Goal: Transaction & Acquisition: Purchase product/service

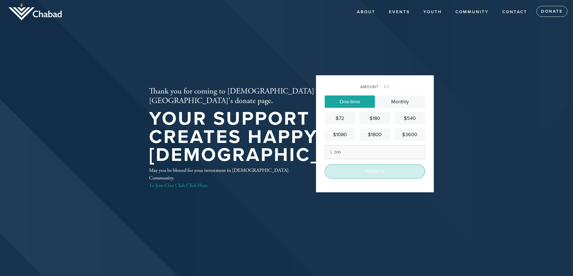
type input "200"
click at [372, 172] on input "Donate" at bounding box center [375, 171] width 100 height 14
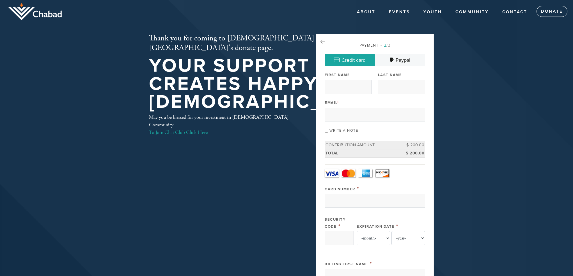
click at [333, 171] on link "Visa" at bounding box center [332, 173] width 14 height 8
click at [354, 199] on input "Card Number" at bounding box center [375, 201] width 100 height 14
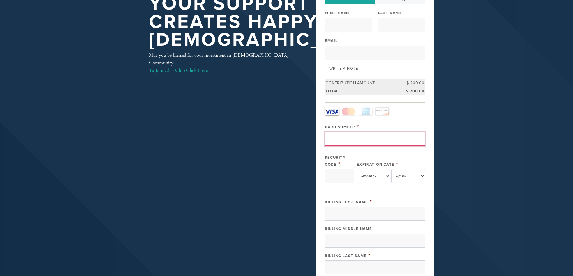
scroll to position [63, 0]
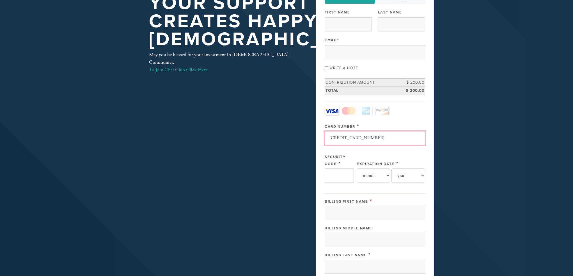
type input "[CREDIT_CARD_NUMBER]"
click at [334, 177] on input "Security Code" at bounding box center [339, 175] width 29 height 14
type input "570"
click at [388, 173] on select "-month- 01 02 03 04 05 06 07 08 09 10 11 12" at bounding box center [374, 175] width 34 height 14
select select "3"
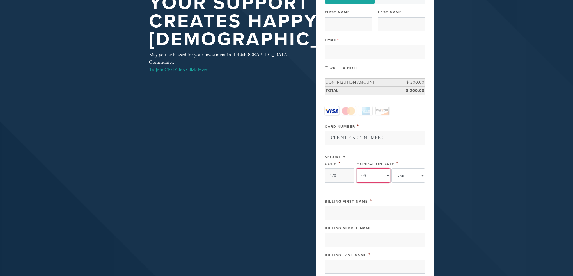
click at [357, 168] on select "-month- 01 02 03 04 05 06 07 08 09 10 11 12" at bounding box center [374, 175] width 34 height 14
click at [421, 174] on select "-year- 2025 2026 2027 2028 2029 2030 2031 2032 2033 2034 2035" at bounding box center [408, 175] width 34 height 14
select select "2028"
click at [391, 168] on select "-year- 2025 2026 2027 2028 2029 2030 2031 2032 2033 2034 2035" at bounding box center [408, 175] width 34 height 14
click at [372, 212] on input "Billing First Name" at bounding box center [375, 213] width 100 height 14
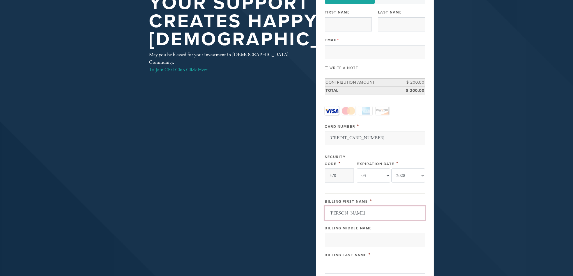
type input "[PERSON_NAME]"
click at [368, 266] on input "Billing Last Name" at bounding box center [375, 267] width 100 height 14
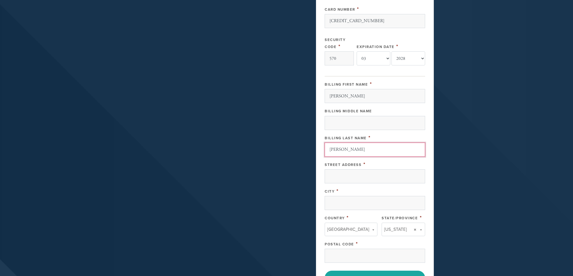
scroll to position [185, 0]
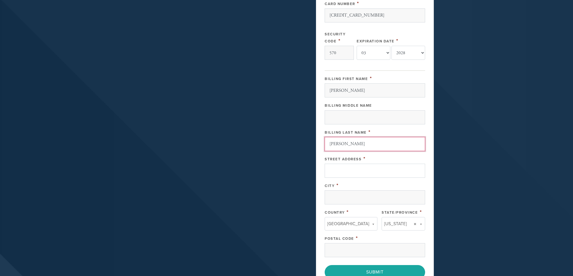
type input "[PERSON_NAME]"
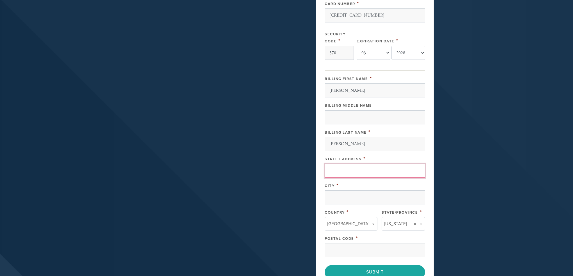
click at [347, 167] on input "Street Address" at bounding box center [375, 171] width 100 height 14
type input "[STREET_ADDRESS]"
click at [343, 199] on input "City" at bounding box center [375, 197] width 100 height 14
type input "[GEOGRAPHIC_DATA]"
click at [350, 244] on input "Postal Code" at bounding box center [375, 250] width 100 height 14
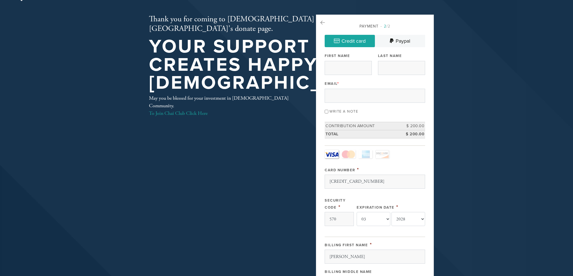
scroll to position [11, 0]
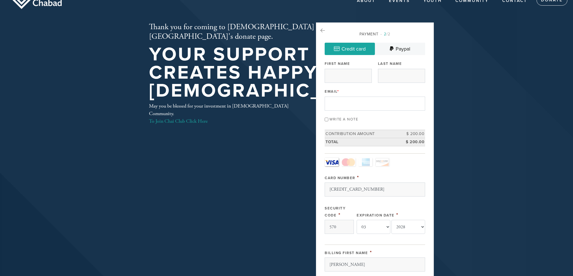
type input "94587"
click at [341, 105] on input "Email *" at bounding box center [375, 104] width 100 height 14
type input "sethtiger@aol.com"
click at [353, 76] on input "First Name" at bounding box center [348, 76] width 47 height 14
type input "Seth"
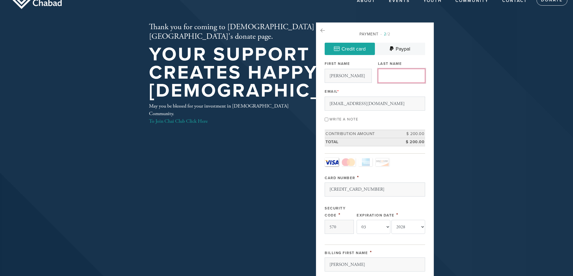
click at [405, 75] on input "Last Name" at bounding box center [401, 76] width 47 height 14
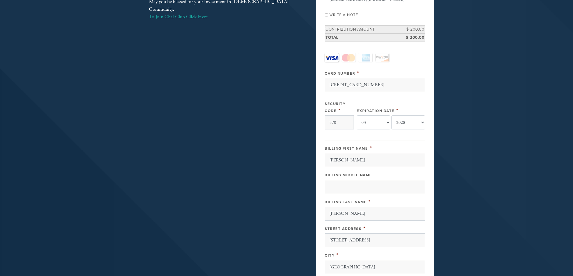
scroll to position [300, 0]
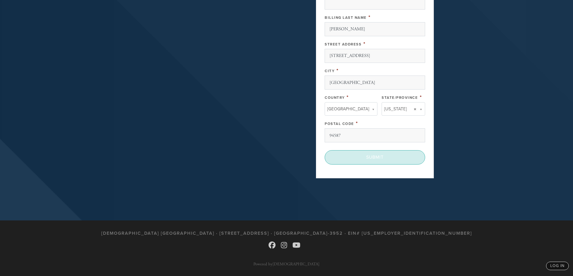
type input "Watkins"
click at [385, 157] on input "Submit" at bounding box center [375, 157] width 100 height 14
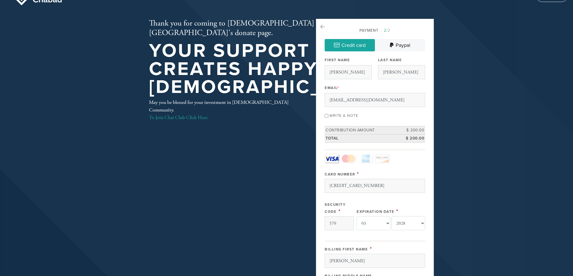
scroll to position [14, 0]
